Goal: Information Seeking & Learning: Find contact information

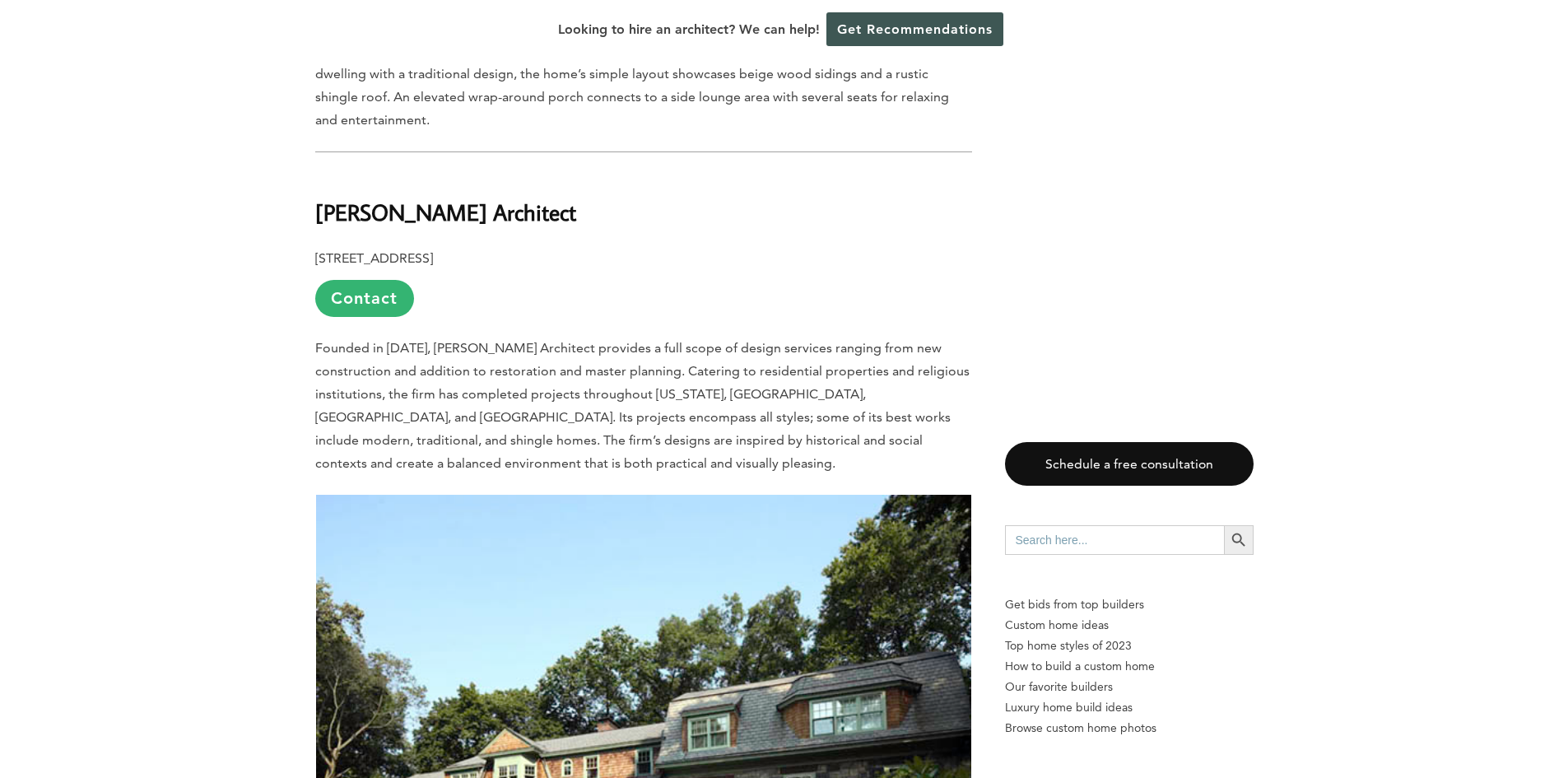
scroll to position [2163, 0]
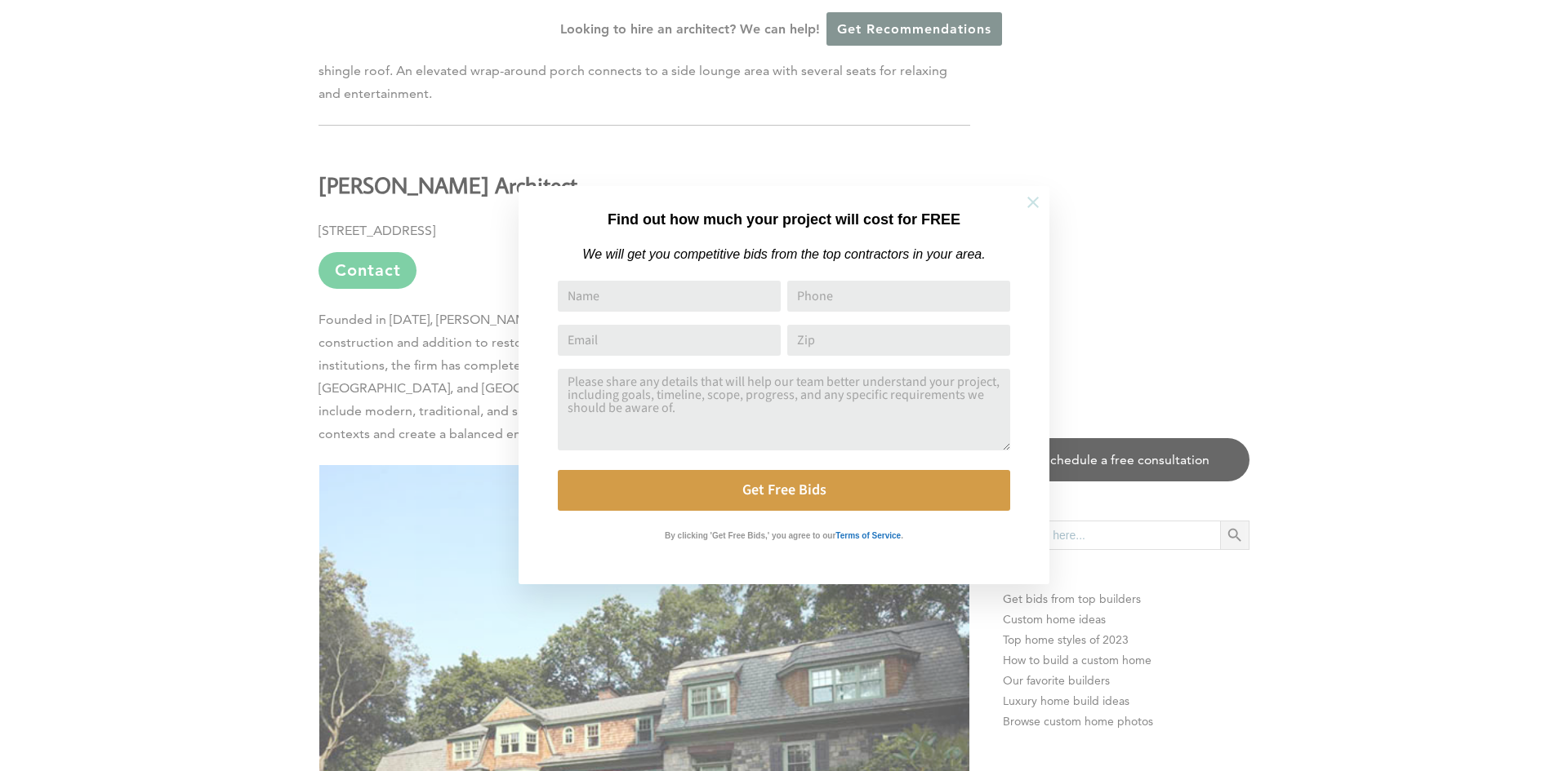
click at [1025, 200] on icon at bounding box center [1033, 202] width 17 height 17
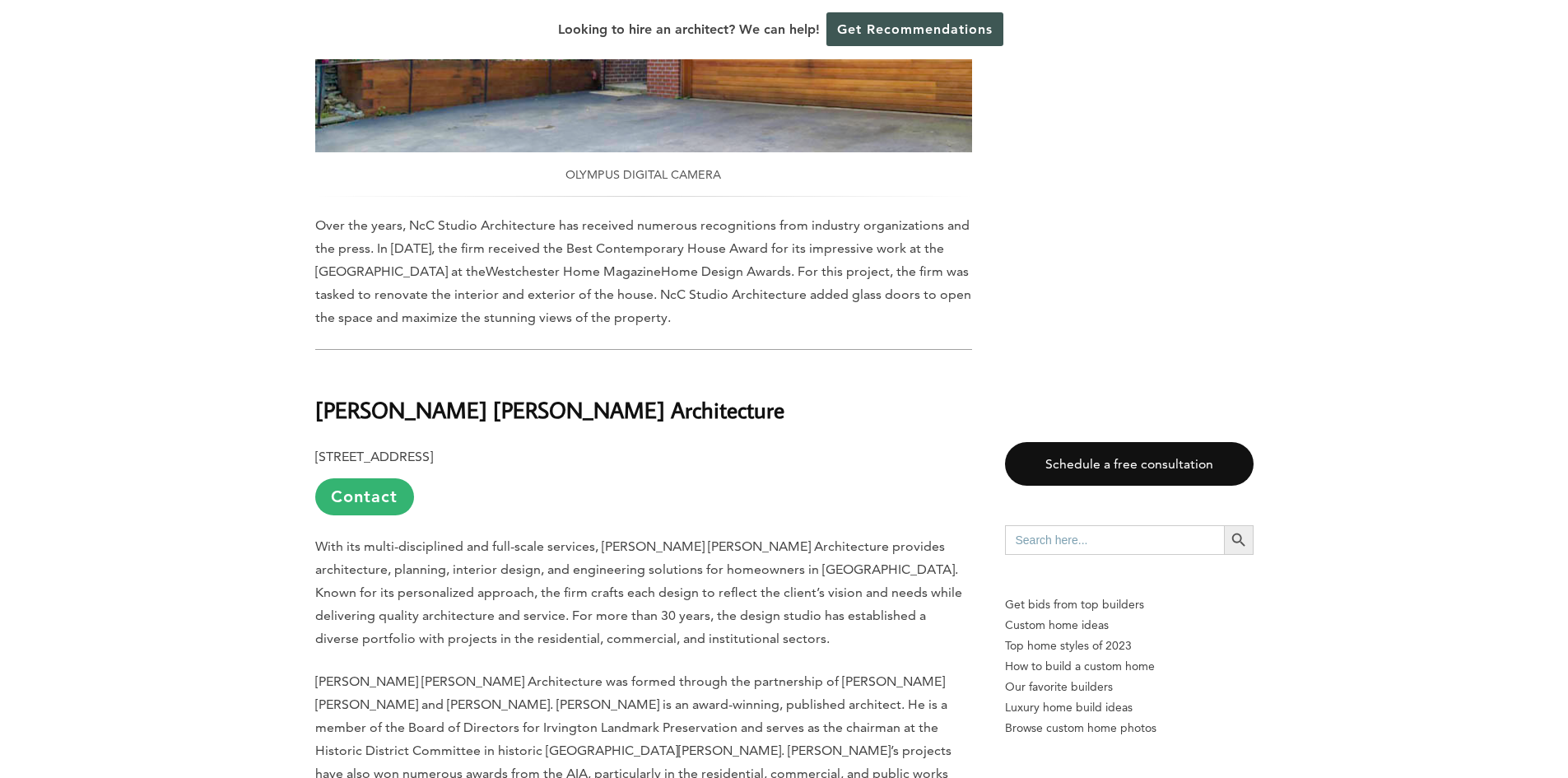
scroll to position [10378, 0]
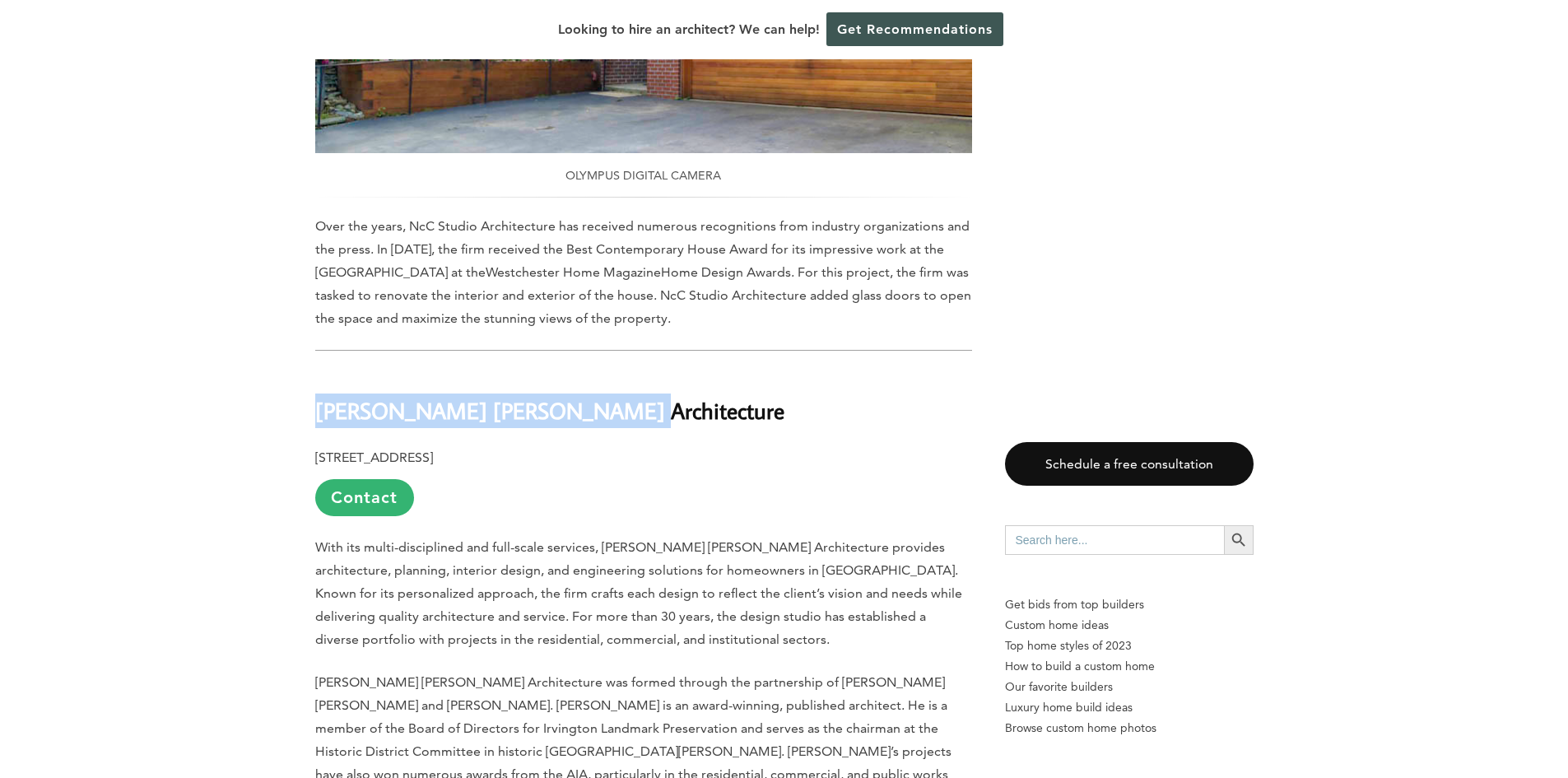
drag, startPoint x: 308, startPoint y: 251, endPoint x: 601, endPoint y: 267, distance: 293.4
copy b "[PERSON_NAME] [PERSON_NAME] Architecture"
click at [777, 540] on span "With its multi-disciplined and full-scale services, [PERSON_NAME] [PERSON_NAME]…" at bounding box center [639, 594] width 647 height 108
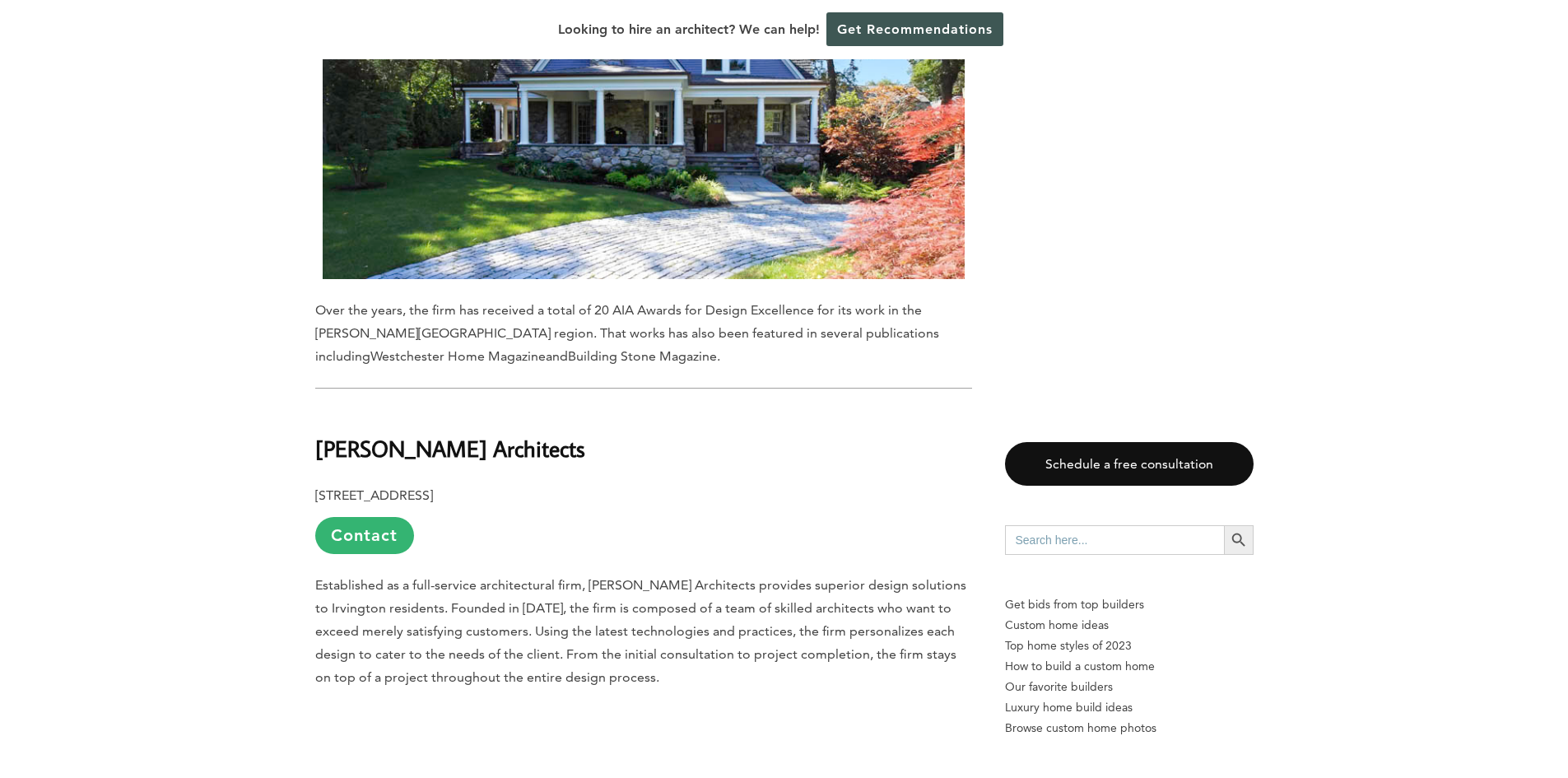
scroll to position [12457, 0]
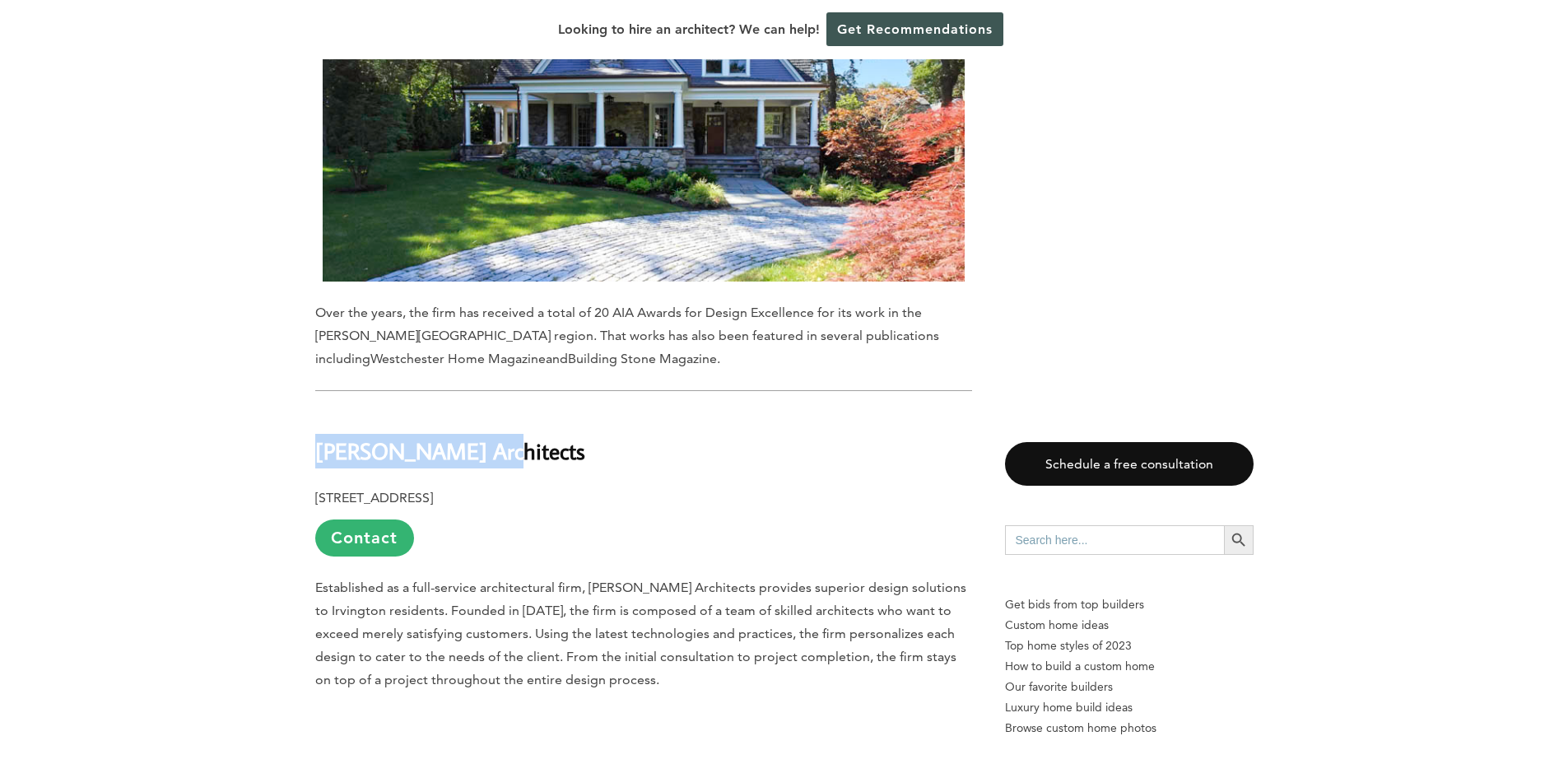
drag, startPoint x: 485, startPoint y: 206, endPoint x: 317, endPoint y: 189, distance: 168.9
click at [317, 411] on h2 "[PERSON_NAME] Architects" at bounding box center [643, 439] width 657 height 57
copy b "[PERSON_NAME] Architects"
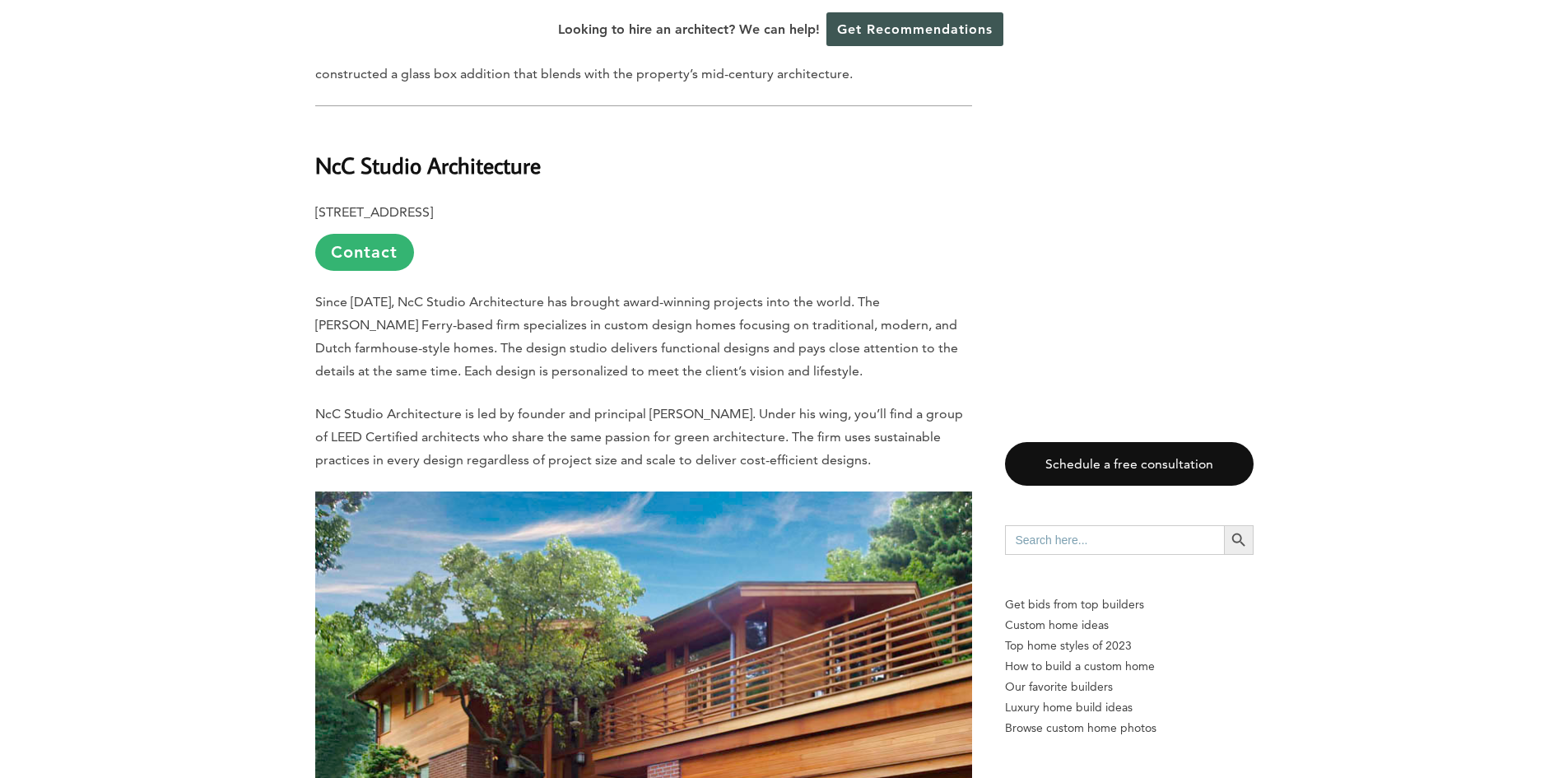
scroll to position [9365, 0]
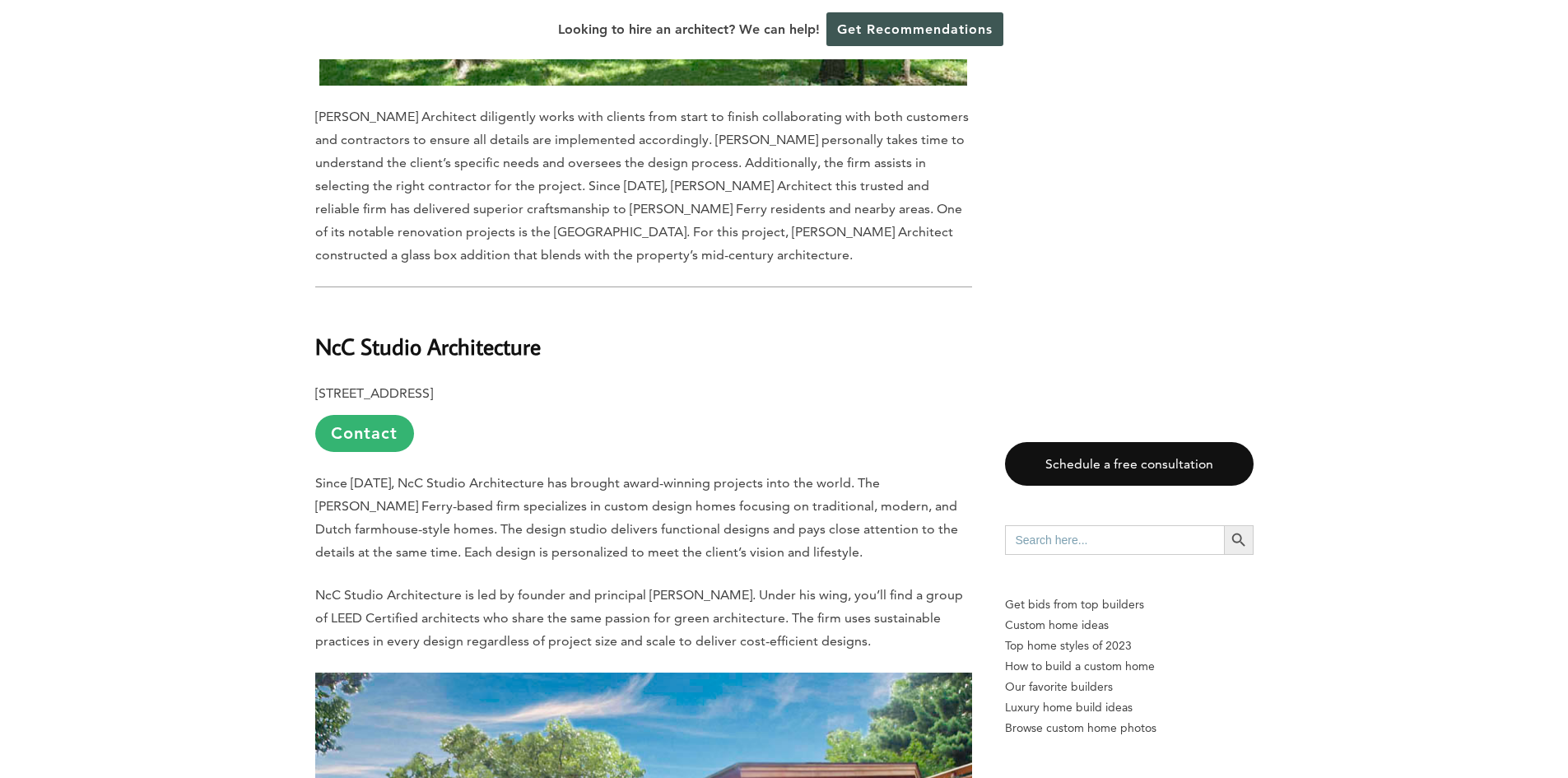
click at [534, 382] on p "[STREET_ADDRESS] Contact" at bounding box center [643, 416] width 657 height 70
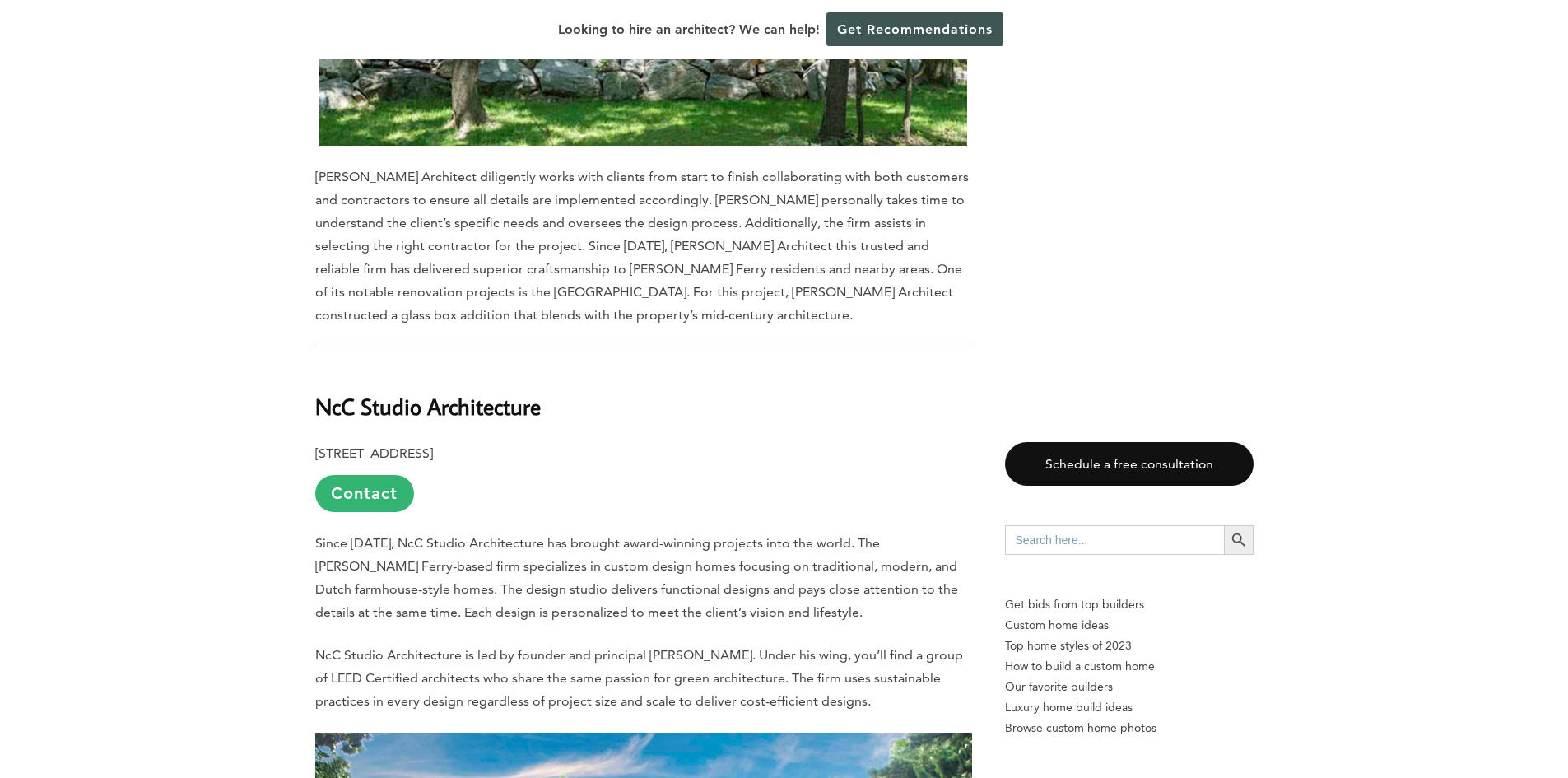
scroll to position [9275, 0]
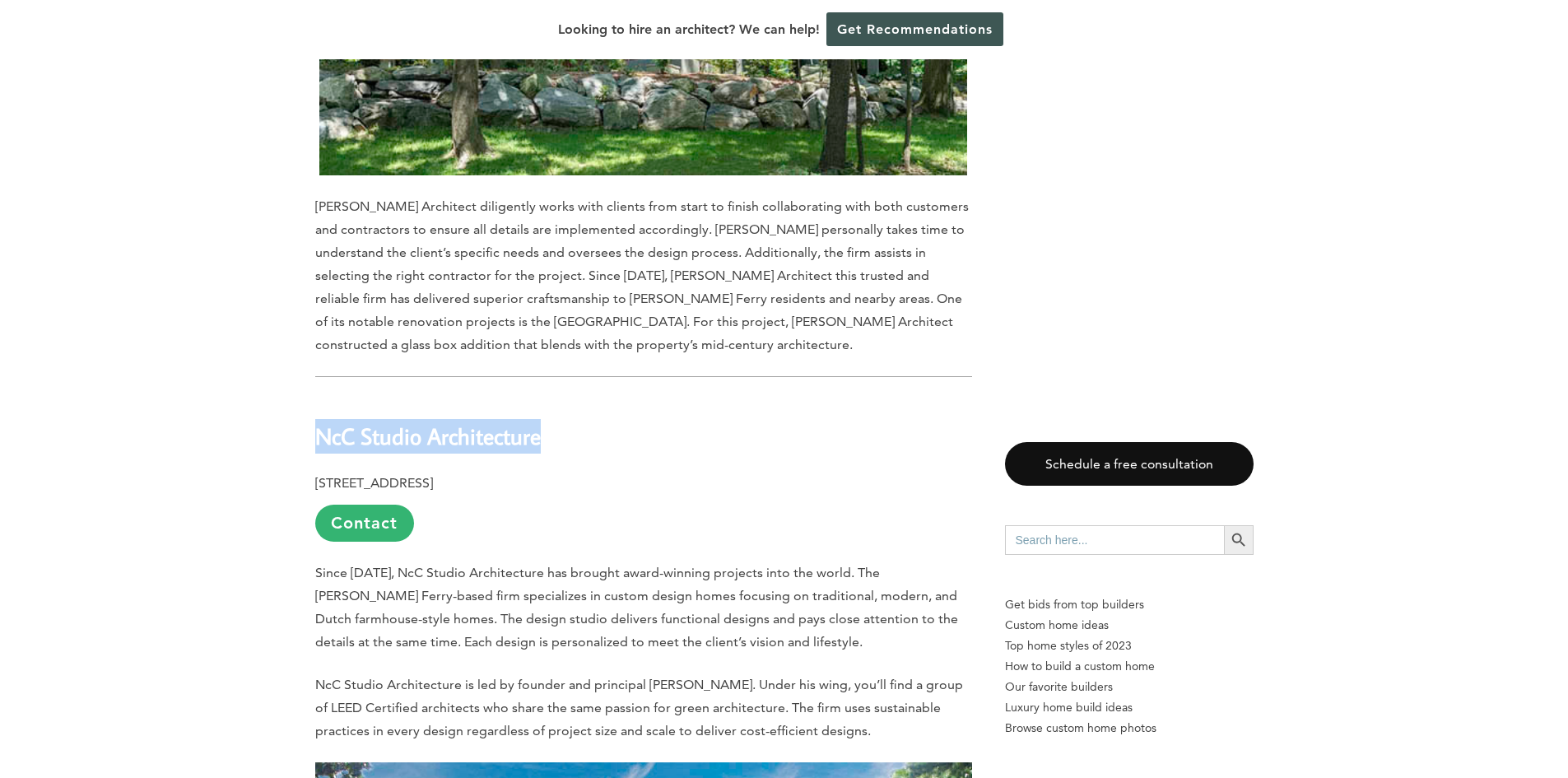
drag, startPoint x: 542, startPoint y: 269, endPoint x: 318, endPoint y: 261, distance: 224.1
click at [318, 397] on h2 "NcC Studio Architecture" at bounding box center [643, 425] width 657 height 57
copy b "NcC Studio Architecture"
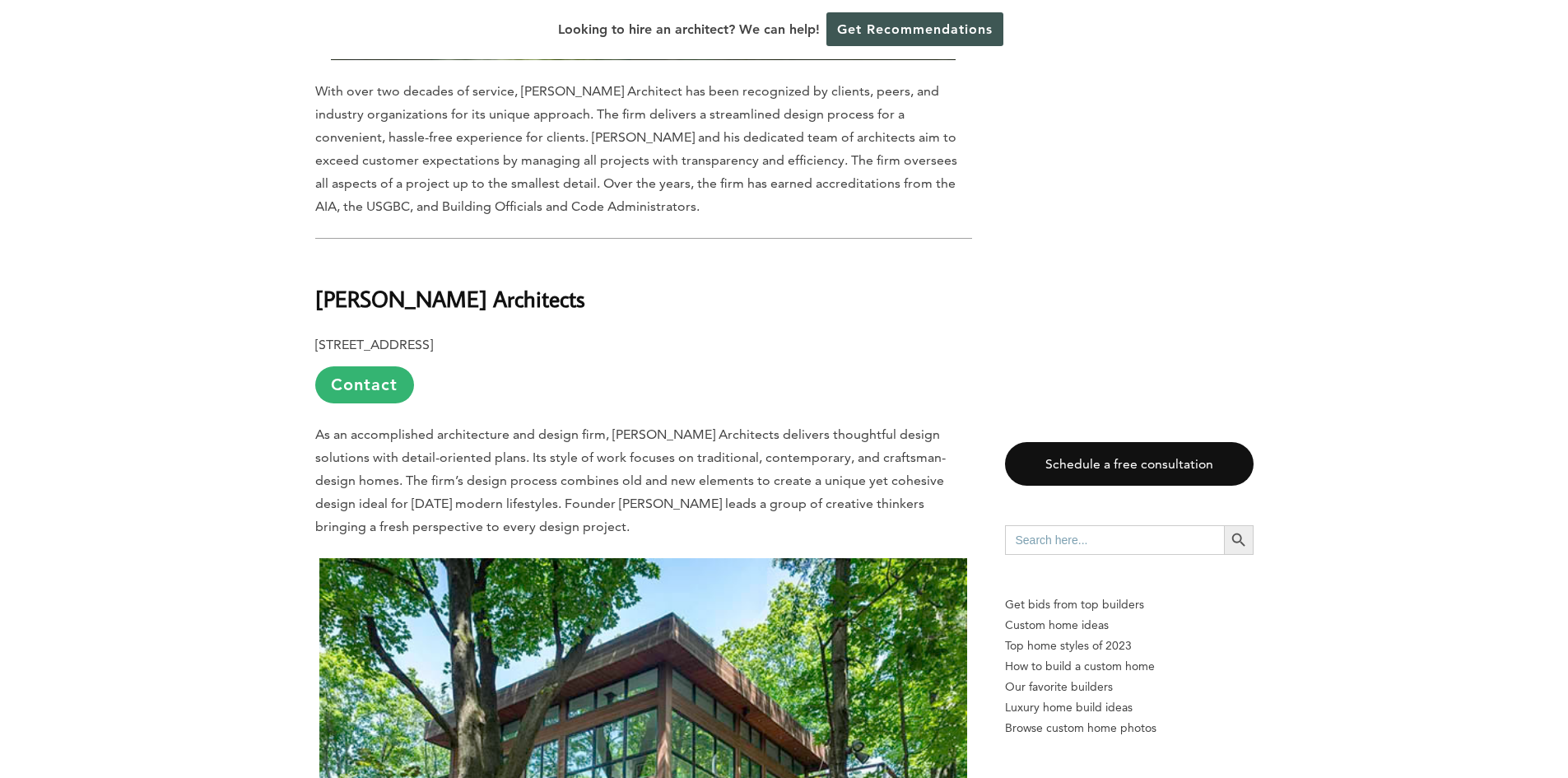
scroll to position [8462, 0]
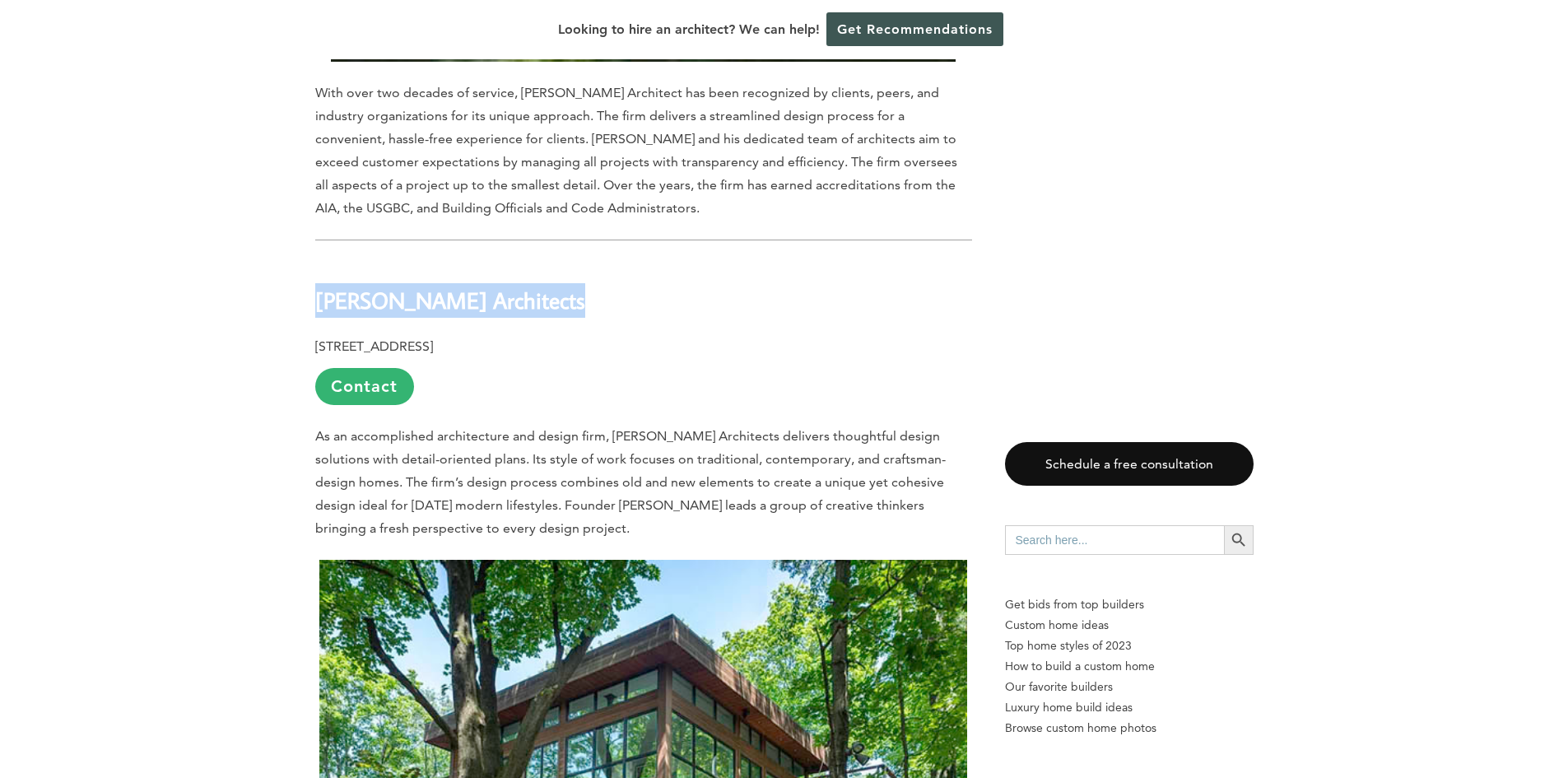
drag, startPoint x: 573, startPoint y: 144, endPoint x: 278, endPoint y: 122, distance: 295.8
copy b "[PERSON_NAME] Architects"
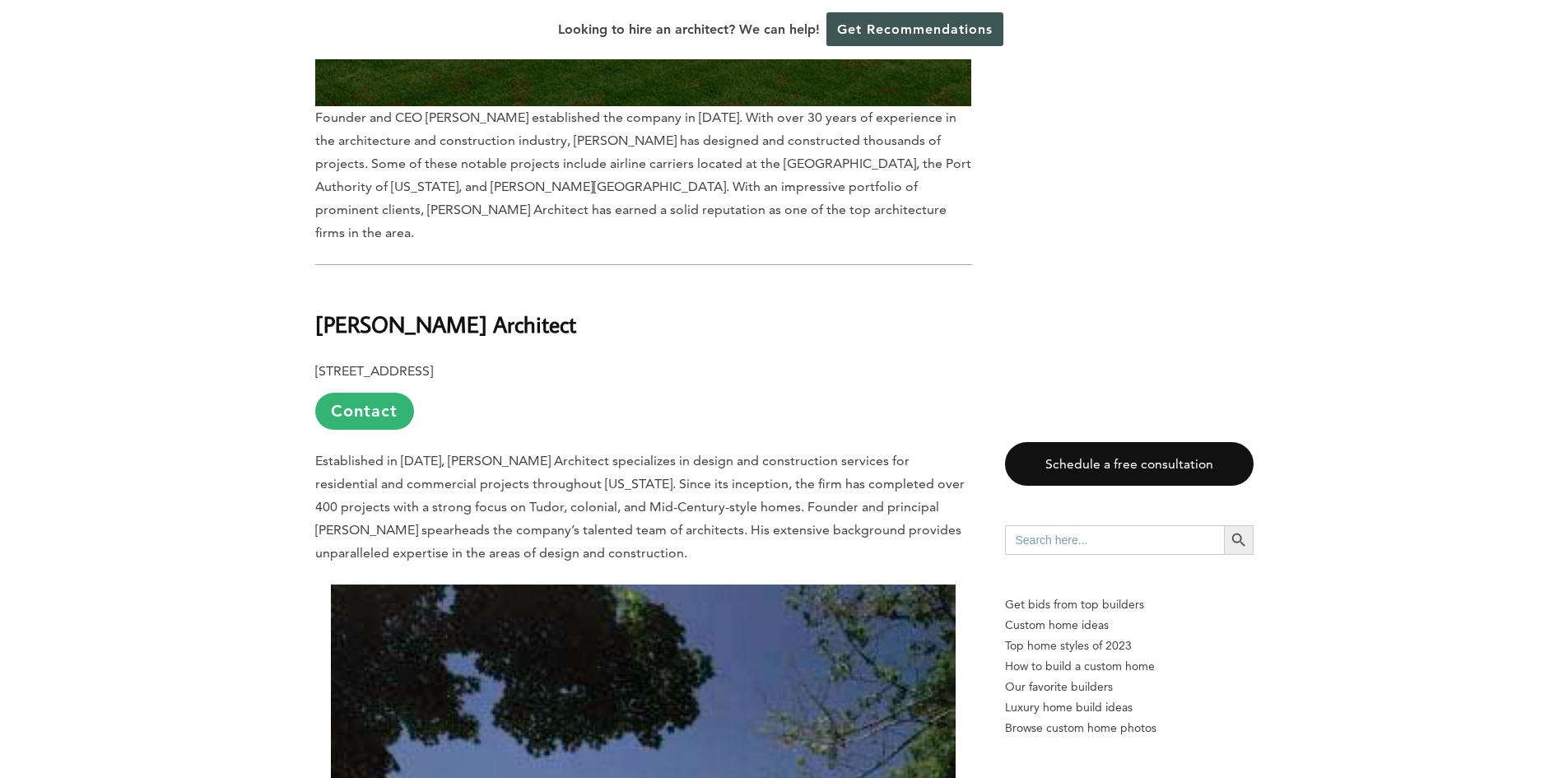
scroll to position [7313, 0]
click at [433, 365] on b "[STREET_ADDRESS]" at bounding box center [374, 372] width 118 height 16
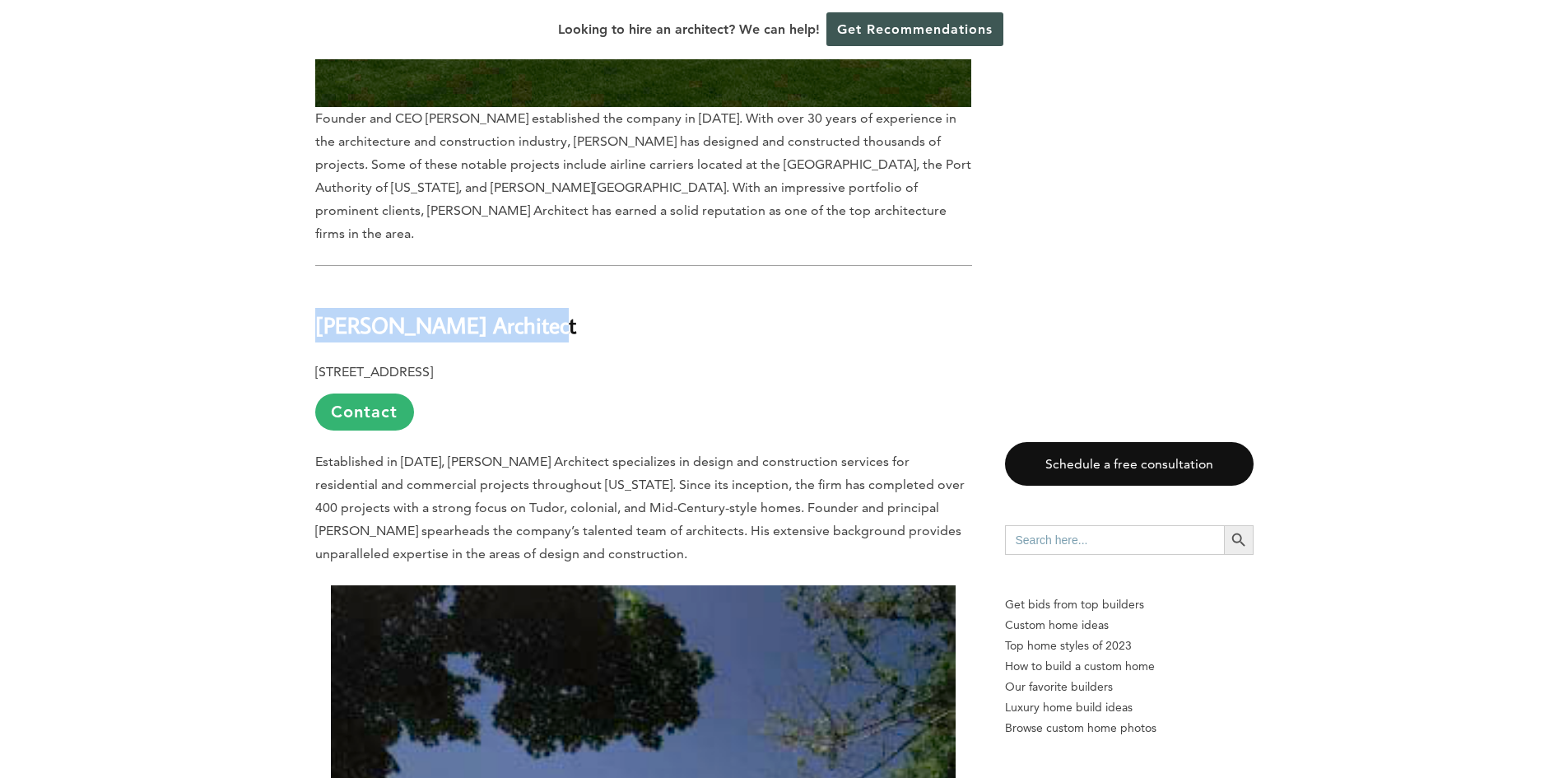
drag, startPoint x: 558, startPoint y: 166, endPoint x: 313, endPoint y: 152, distance: 245.4
copy b "[PERSON_NAME] Architect"
